Goal: Task Accomplishment & Management: Manage account settings

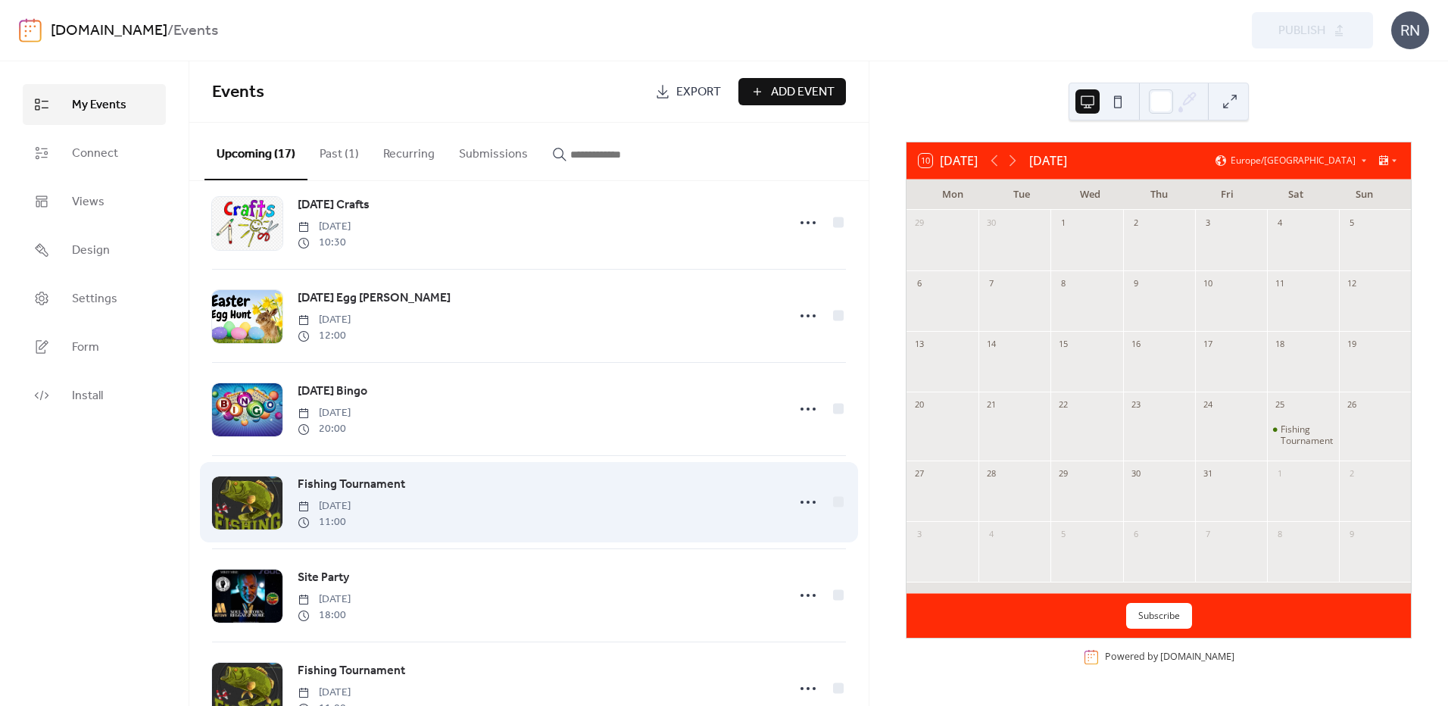
scroll to position [662, 0]
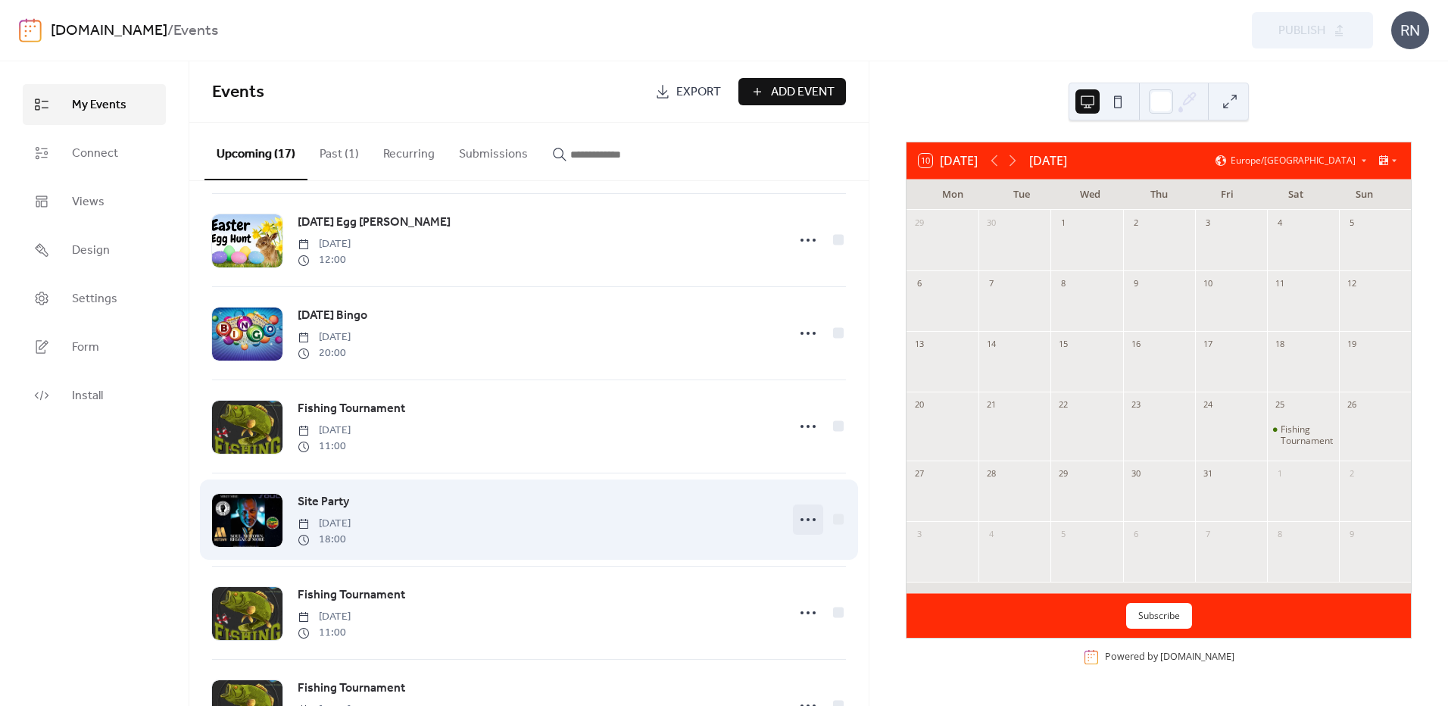
click at [796, 525] on icon at bounding box center [808, 520] width 24 height 24
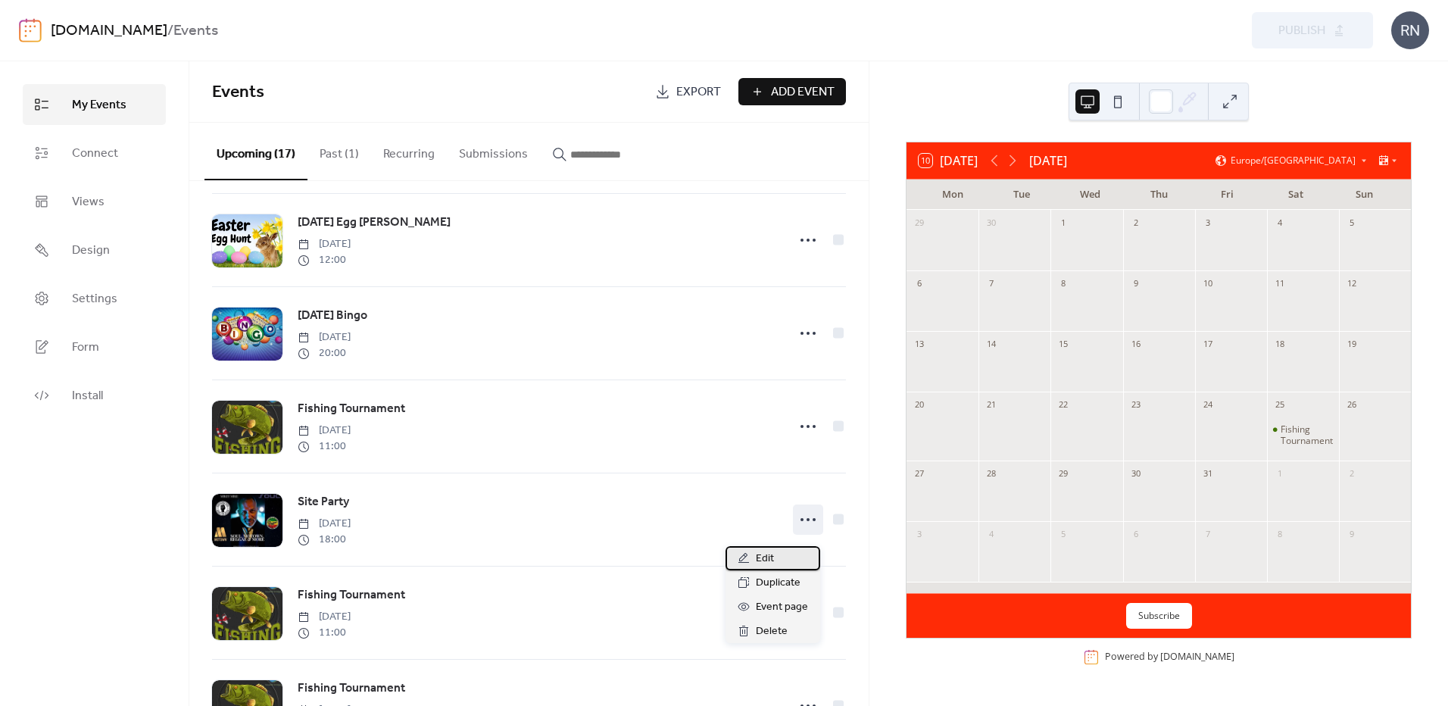
click at [763, 550] on span "Edit" at bounding box center [765, 559] width 18 height 18
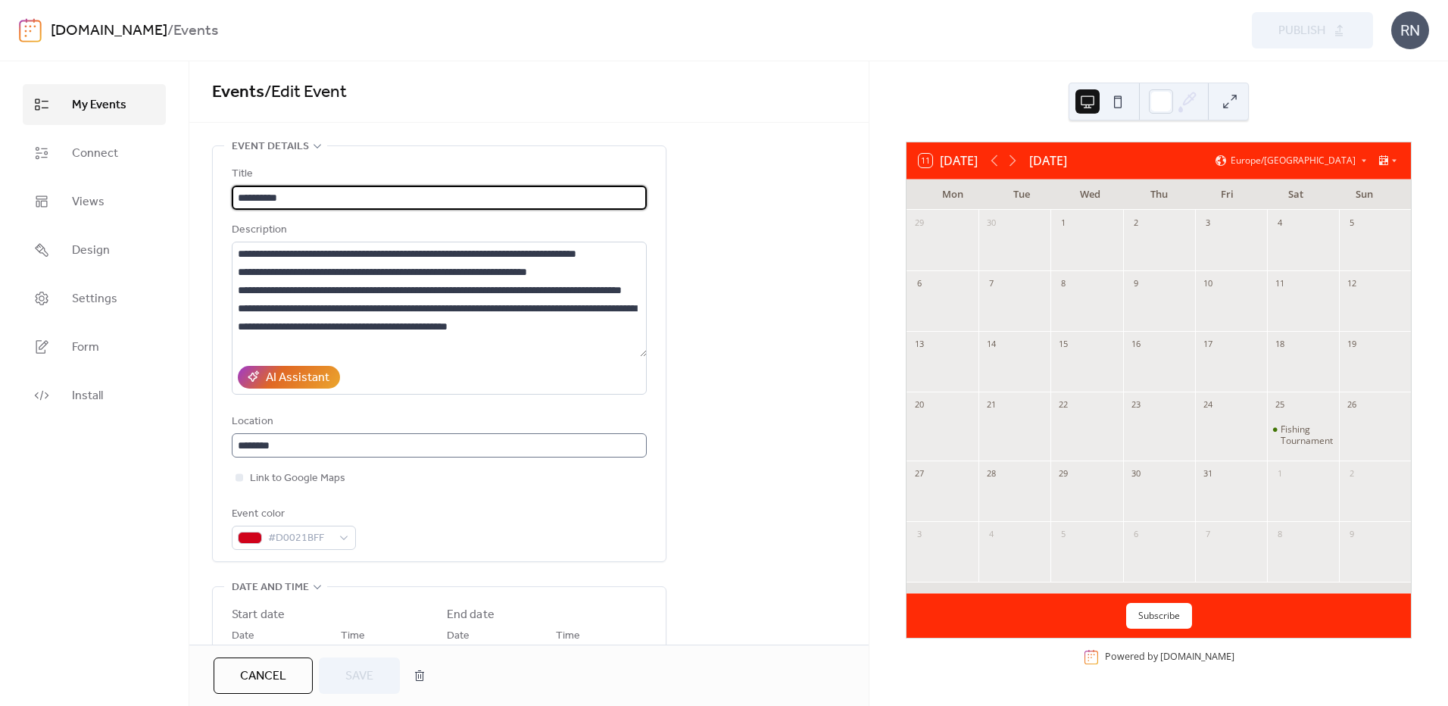
scroll to position [1, 0]
click at [273, 677] on span "Cancel" at bounding box center [263, 676] width 46 height 18
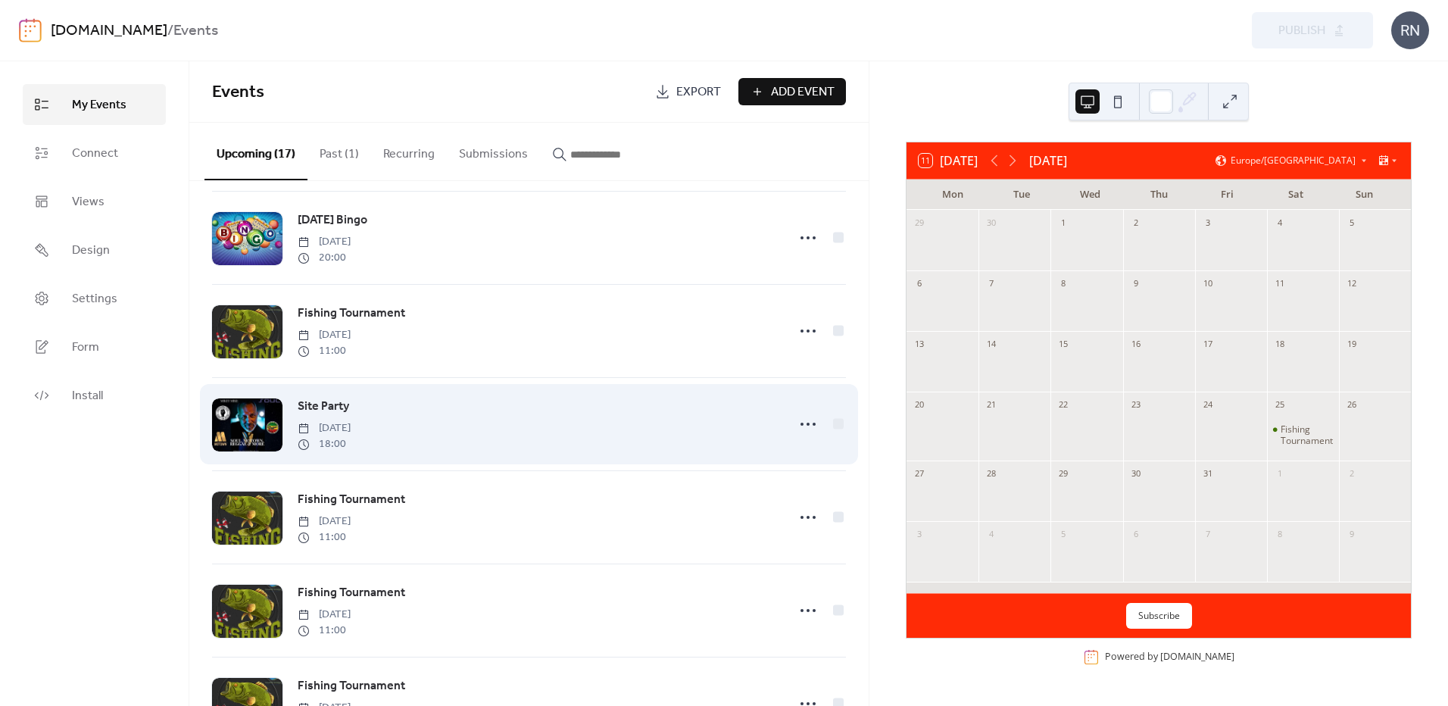
scroll to position [1117, 0]
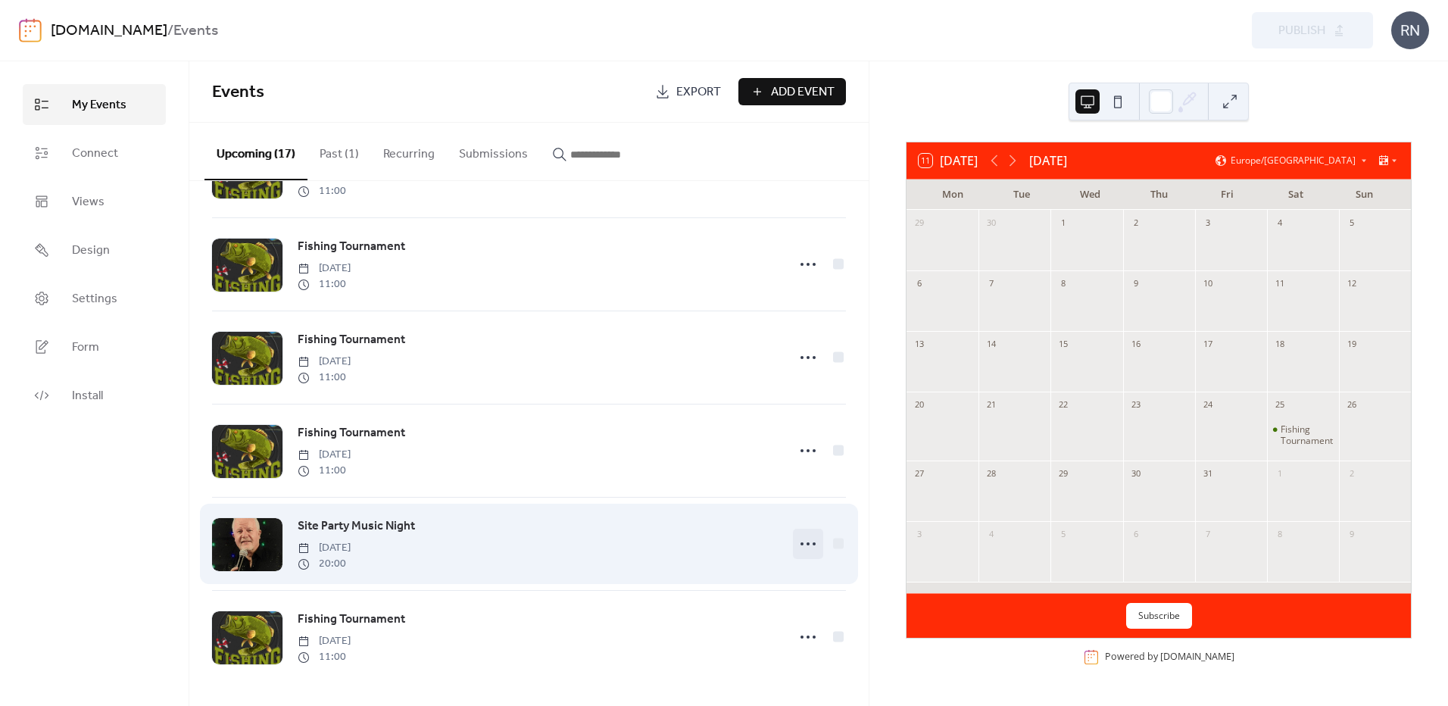
click at [802, 540] on icon at bounding box center [808, 544] width 24 height 24
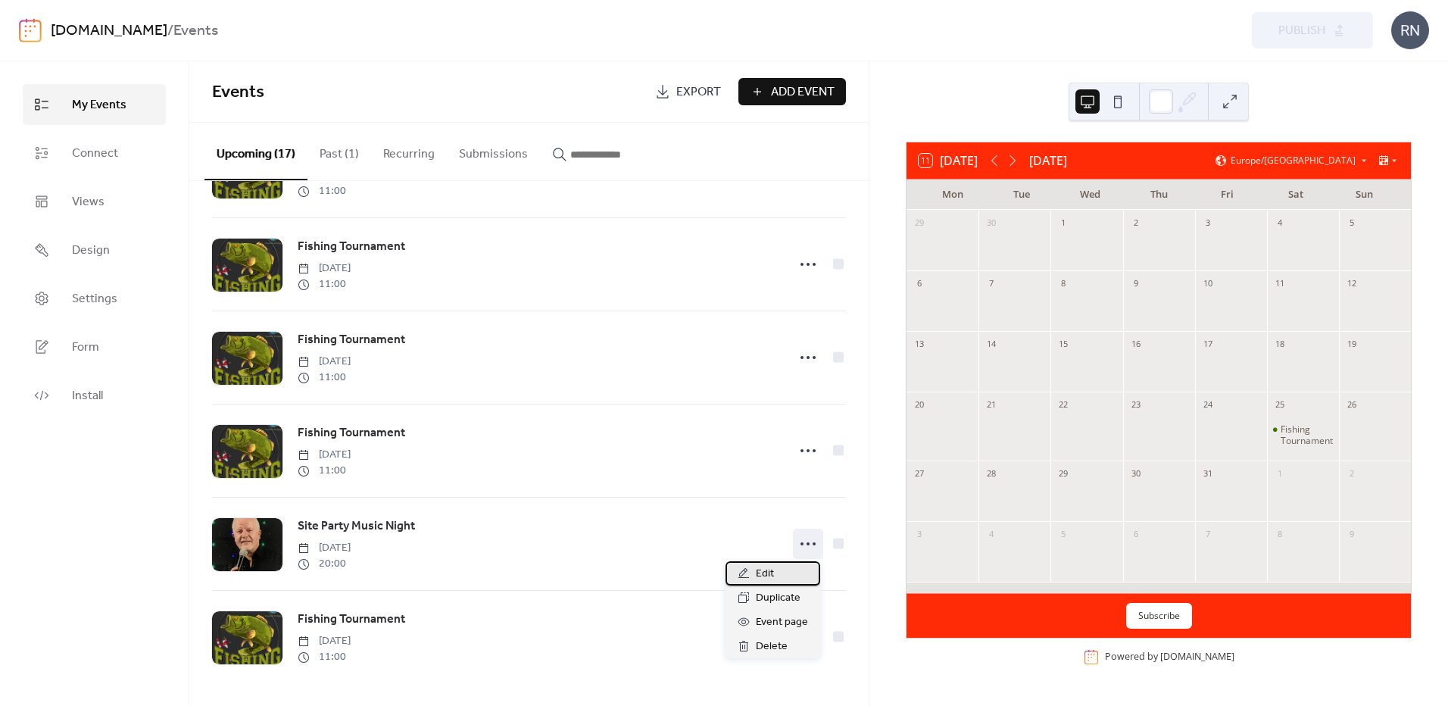
click at [765, 574] on span "Edit" at bounding box center [765, 574] width 18 height 18
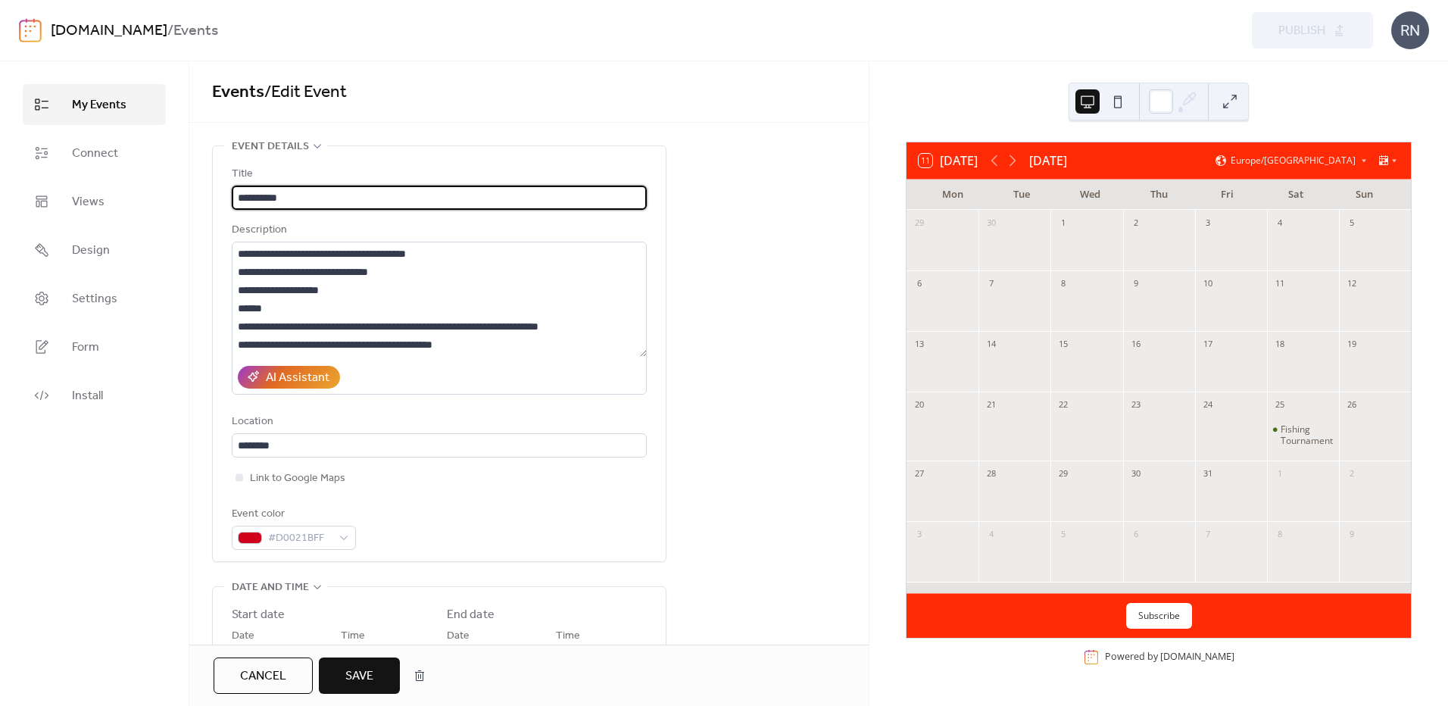
type input "**********"
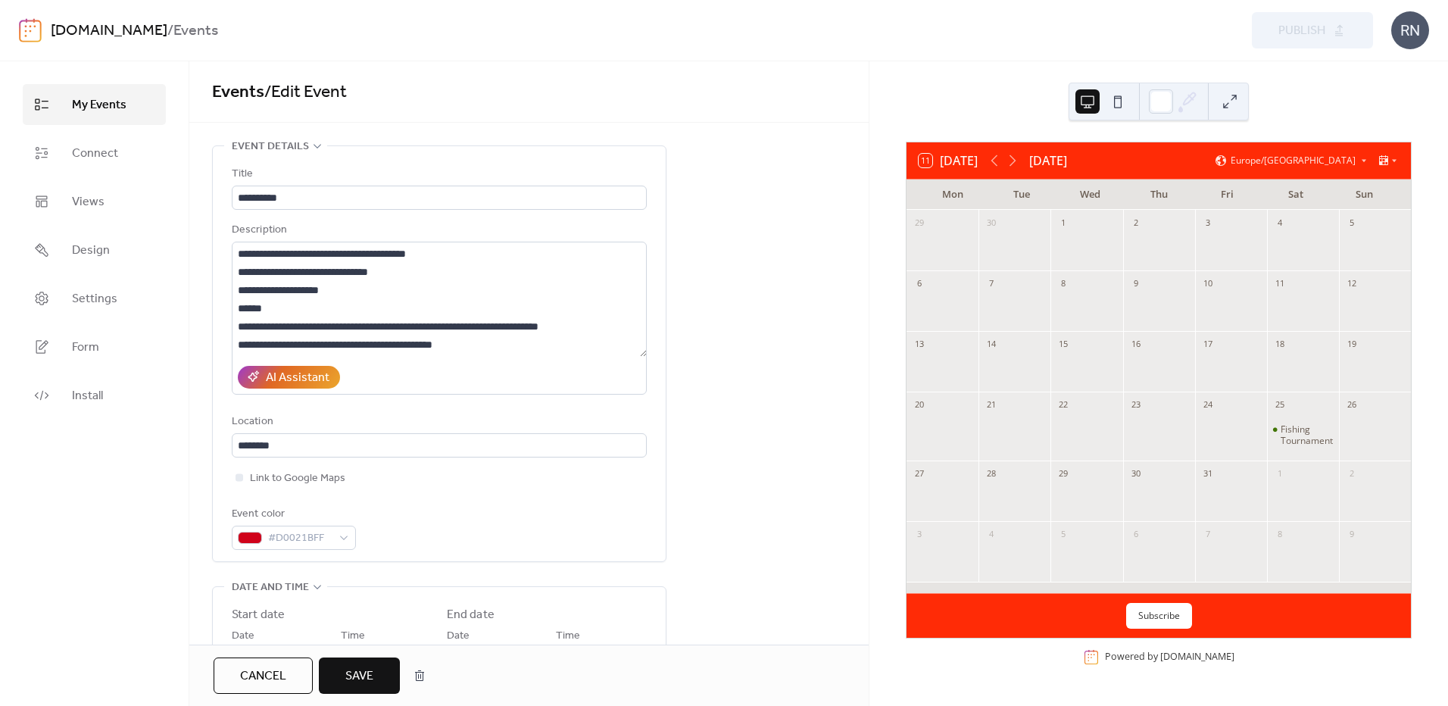
click at [356, 668] on span "Save" at bounding box center [359, 676] width 28 height 18
